Goal: Task Accomplishment & Management: Manage account settings

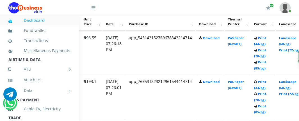
scroll to position [317, 85]
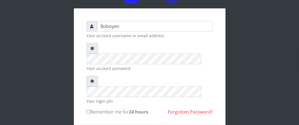
scroll to position [28, 0]
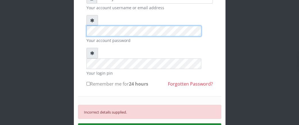
scroll to position [56, 0]
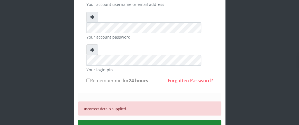
click at [123, 120] on button "SIGN IN" at bounding box center [149, 127] width 143 height 14
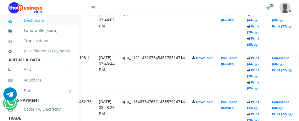
drag, startPoint x: 150, startPoint y: 125, endPoint x: 214, endPoint y: 114, distance: 65.1
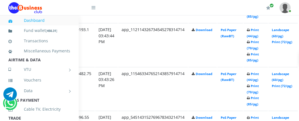
drag, startPoint x: 259, startPoint y: 104, endPoint x: 181, endPoint y: 51, distance: 94.3
click at [181, 51] on td "app_112114326734545278314714" at bounding box center [153, 44] width 70 height 43
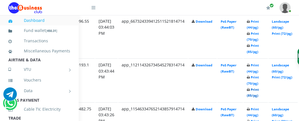
scroll to position [313, 92]
